Goal: Navigation & Orientation: Find specific page/section

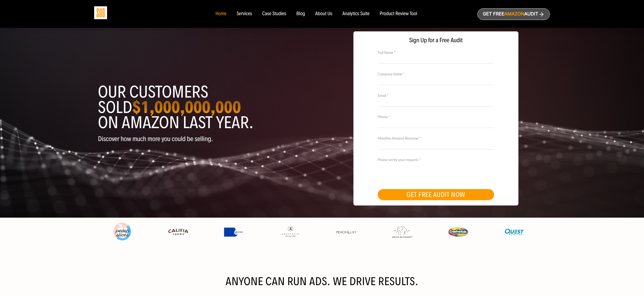
click at [323, 12] on div "About Us" at bounding box center [323, 14] width 17 height 6
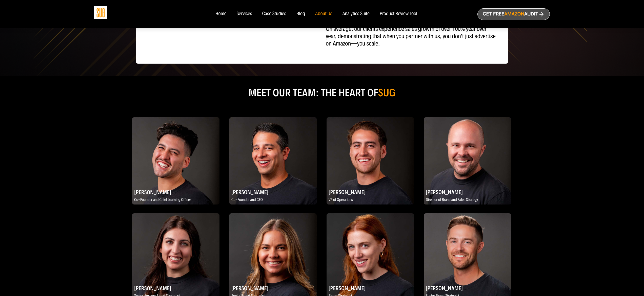
scroll to position [135, 0]
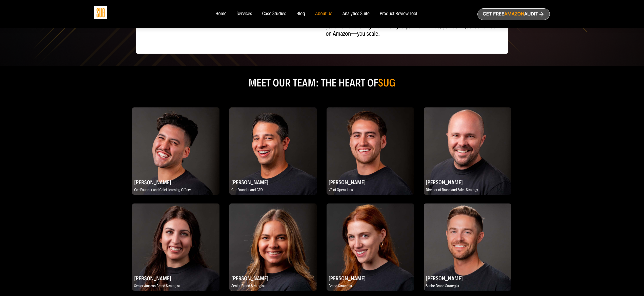
scroll to position [221, 0]
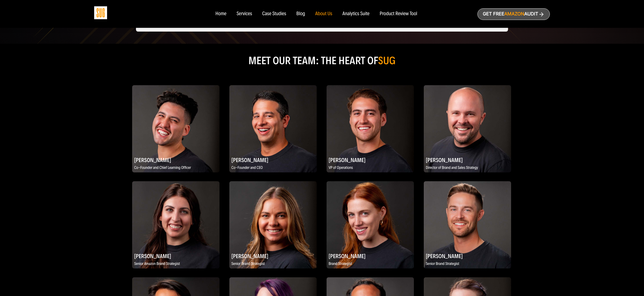
drag, startPoint x: 557, startPoint y: 113, endPoint x: 524, endPoint y: 116, distance: 32.8
drag, startPoint x: 100, startPoint y: 131, endPoint x: 110, endPoint y: 135, distance: 10.8
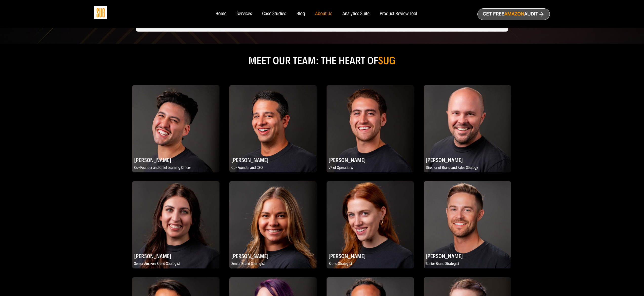
drag, startPoint x: 96, startPoint y: 130, endPoint x: 101, endPoint y: 136, distance: 7.9
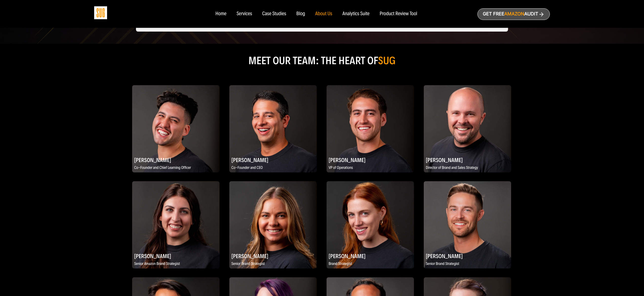
drag, startPoint x: 104, startPoint y: 129, endPoint x: 107, endPoint y: 131, distance: 2.8
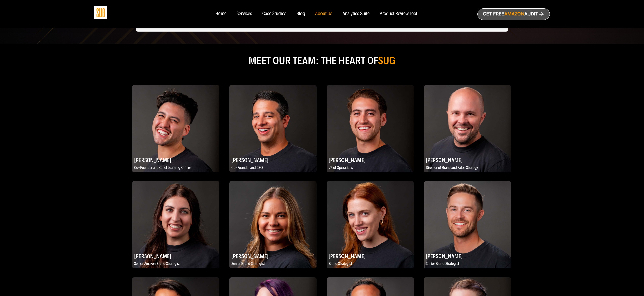
drag, startPoint x: 93, startPoint y: 126, endPoint x: 165, endPoint y: 139, distance: 72.7
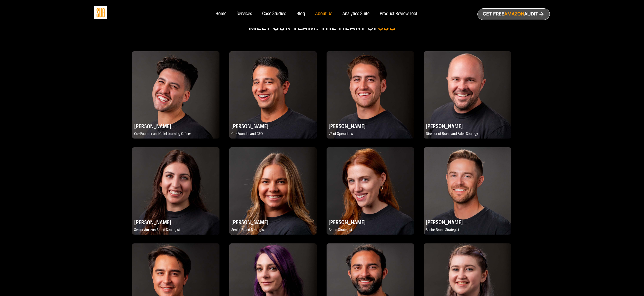
scroll to position [294, 0]
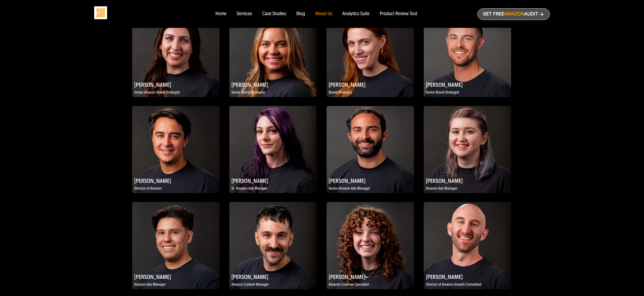
scroll to position [394, 0]
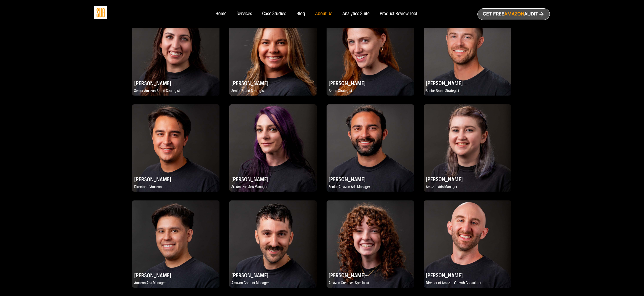
click at [528, 139] on div "Daniel Tejada Co-Founder and Chief Learning Officer Evan Kesner Co-Founder and …" at bounding box center [322, 248] width 456 height 686
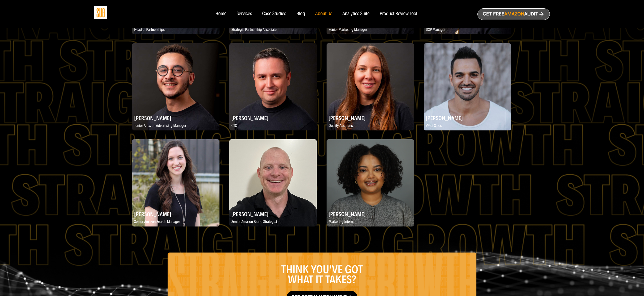
scroll to position [877, 0]
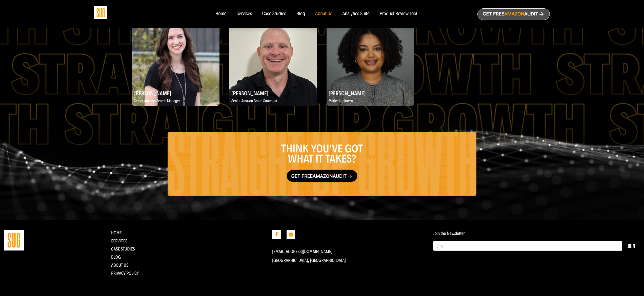
click at [313, 174] on span "Amazon" at bounding box center [323, 176] width 20 height 5
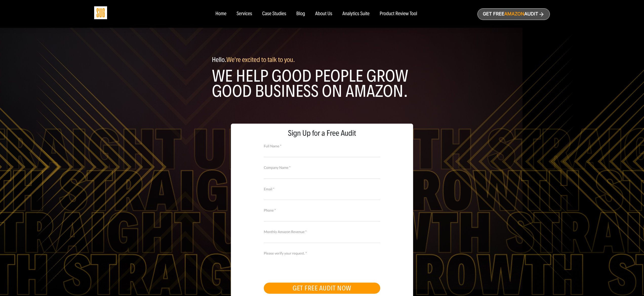
click at [314, 12] on ul "Home Services Case Studies" at bounding box center [316, 14] width 212 height 6
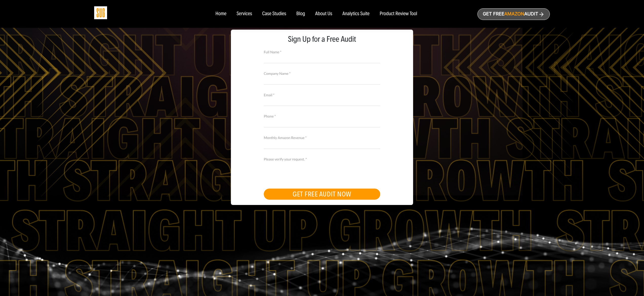
scroll to position [209, 0]
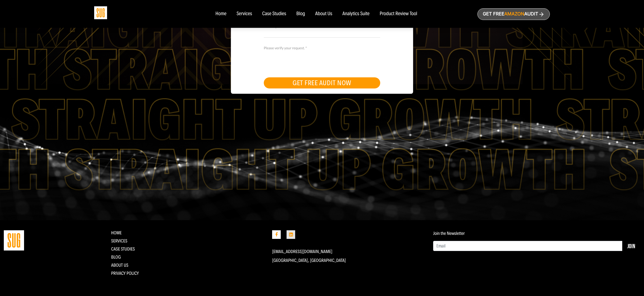
click at [290, 233] on icon at bounding box center [291, 235] width 9 height 9
click at [114, 256] on link "Blog" at bounding box center [116, 258] width 10 height 6
